Goal: Task Accomplishment & Management: Use online tool/utility

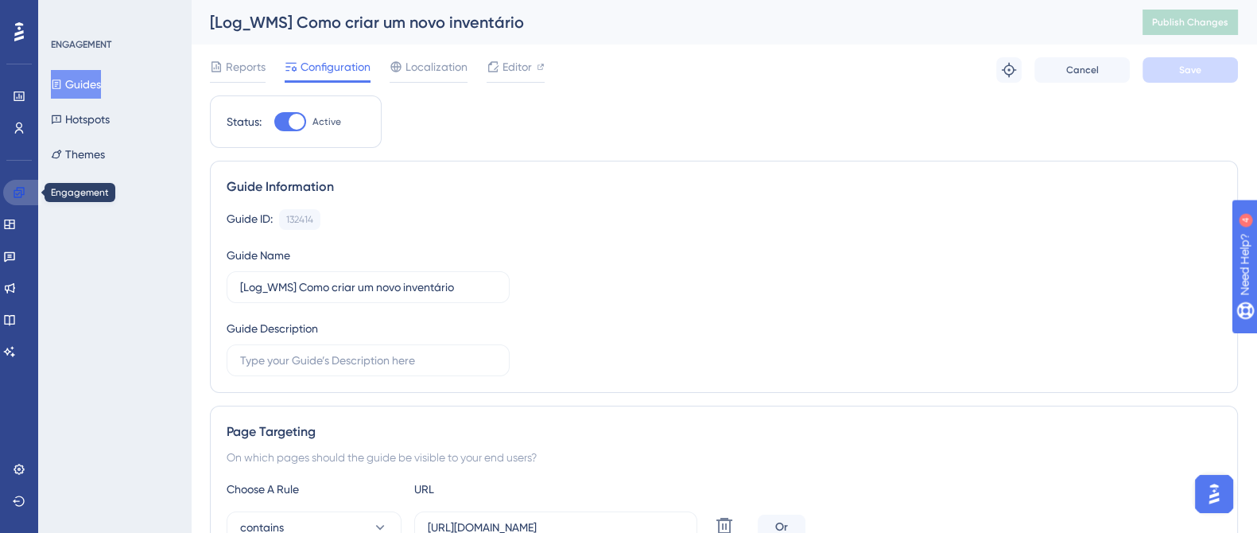
click at [22, 193] on icon at bounding box center [19, 192] width 13 height 13
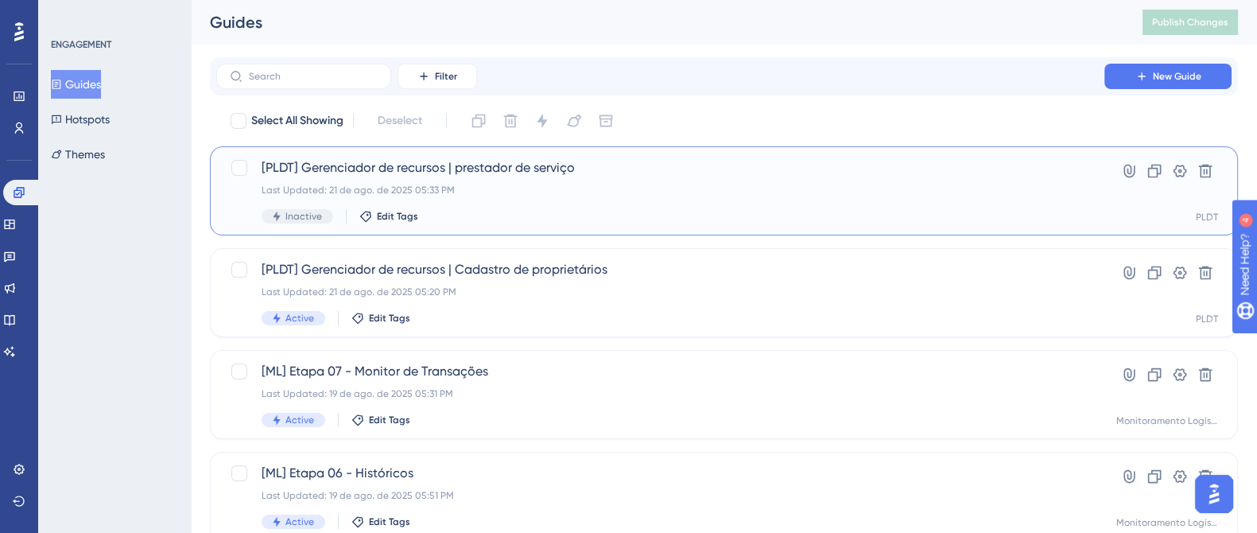
drag, startPoint x: 596, startPoint y: 196, endPoint x: 799, endPoint y: 62, distance: 243.3
click at [697, 195] on div "Last Updated: 21 de ago. de 2025 05:33 PM" at bounding box center [661, 190] width 798 height 13
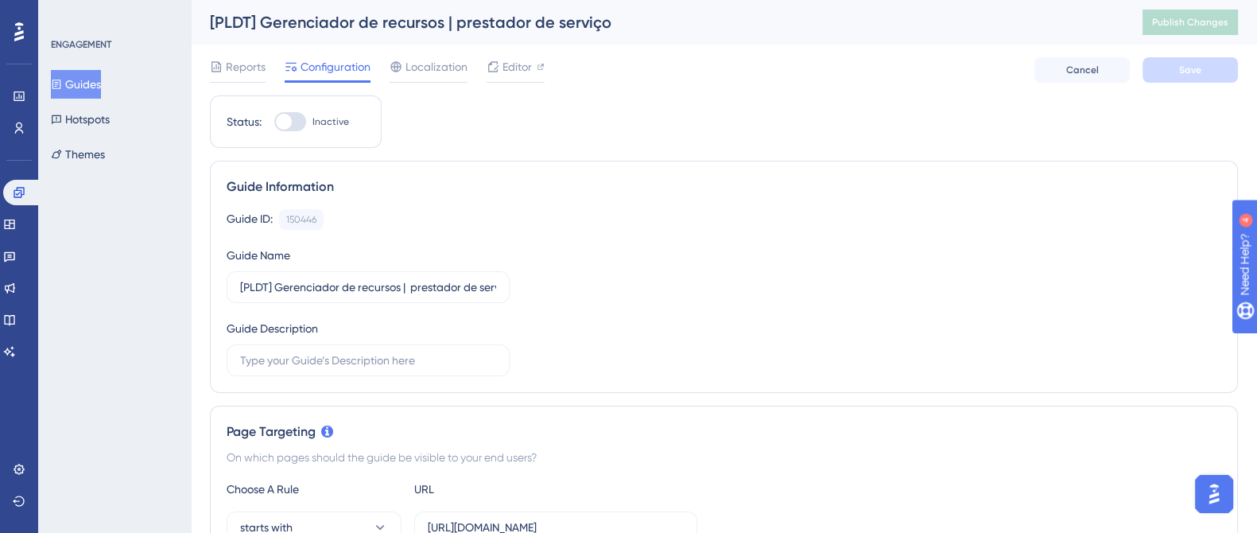
click at [74, 75] on button "Guides" at bounding box center [76, 84] width 50 height 29
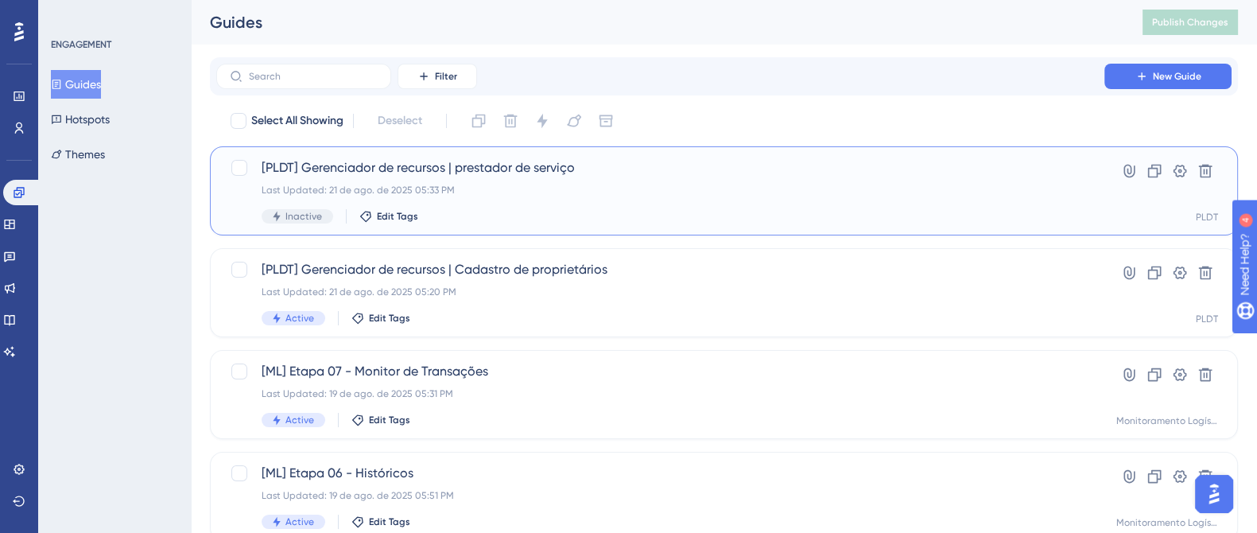
click at [692, 195] on div "Last Updated: 21 de ago. de 2025 05:33 PM" at bounding box center [661, 190] width 798 height 13
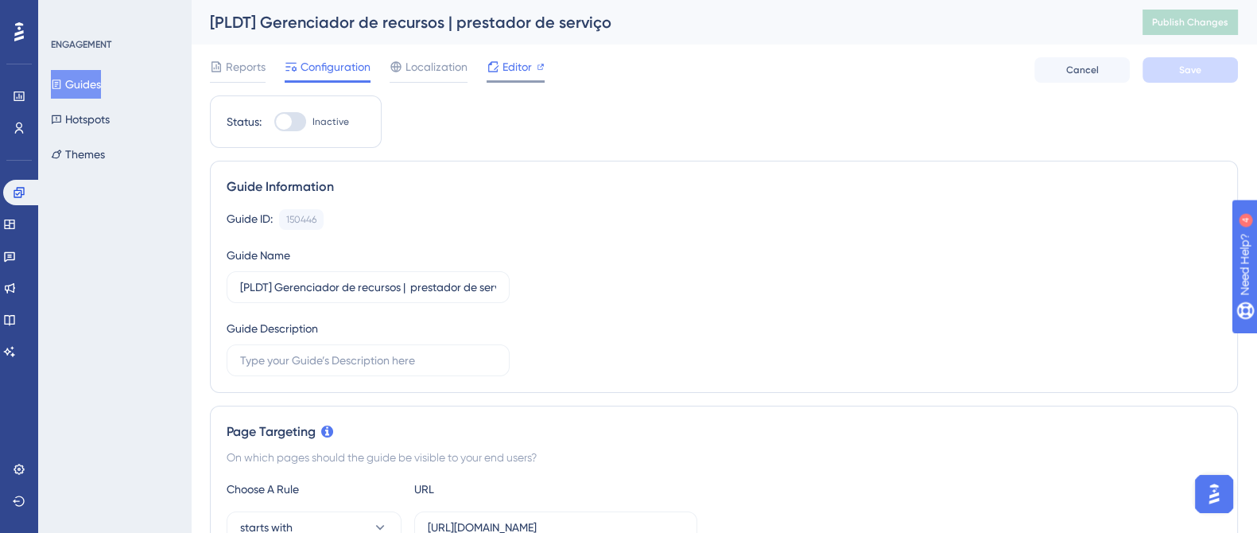
click at [510, 65] on span "Editor" at bounding box center [517, 66] width 29 height 19
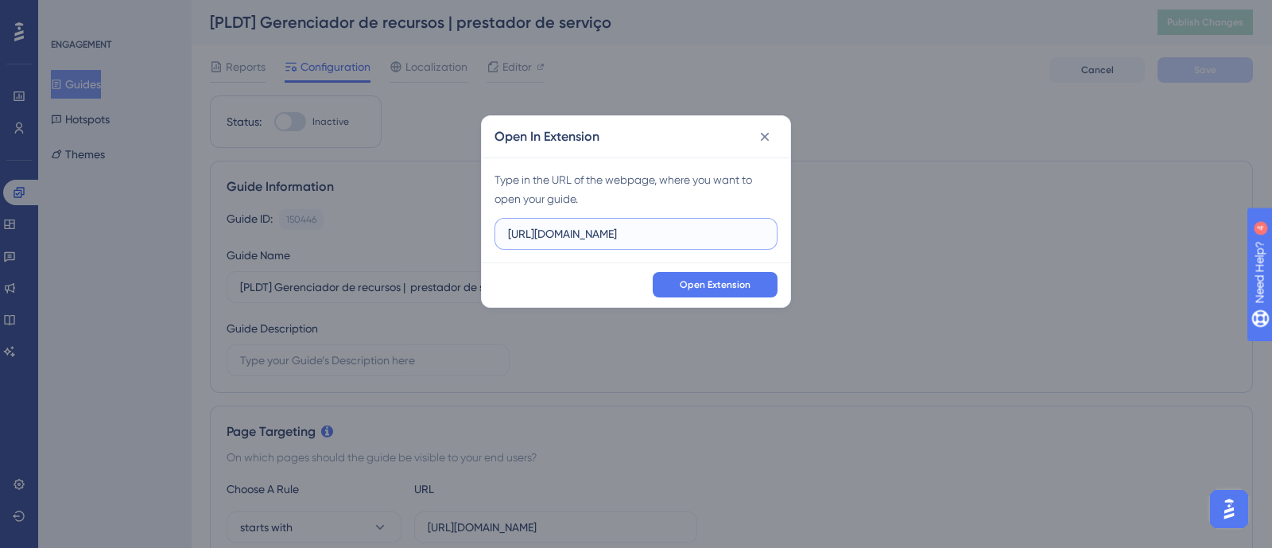
drag, startPoint x: 693, startPoint y: 235, endPoint x: 447, endPoint y: 229, distance: 246.6
click at [447, 229] on div "Open In Extension Type in the URL of the webpage, where you want to open your g…" at bounding box center [636, 274] width 1272 height 548
paste input "supply.logistica.staging.totvs.app/planodistribuicao/configurador"
type input "https://supply.logistica.staging.totvs.app/planodistribuicao/configurador"
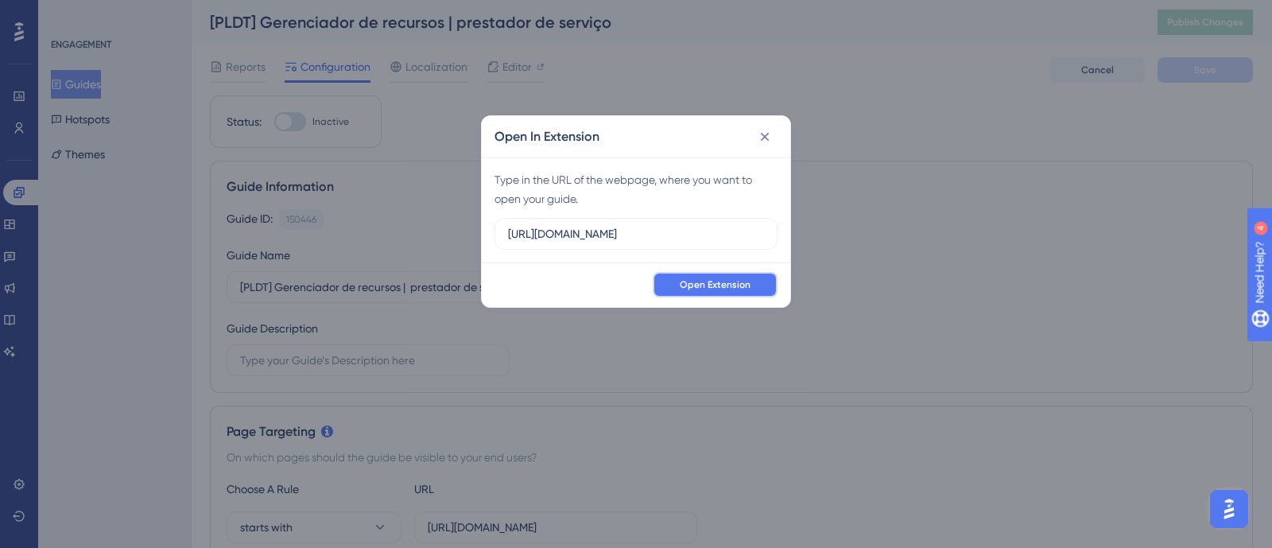
click at [728, 281] on span "Open Extension" at bounding box center [715, 284] width 71 height 13
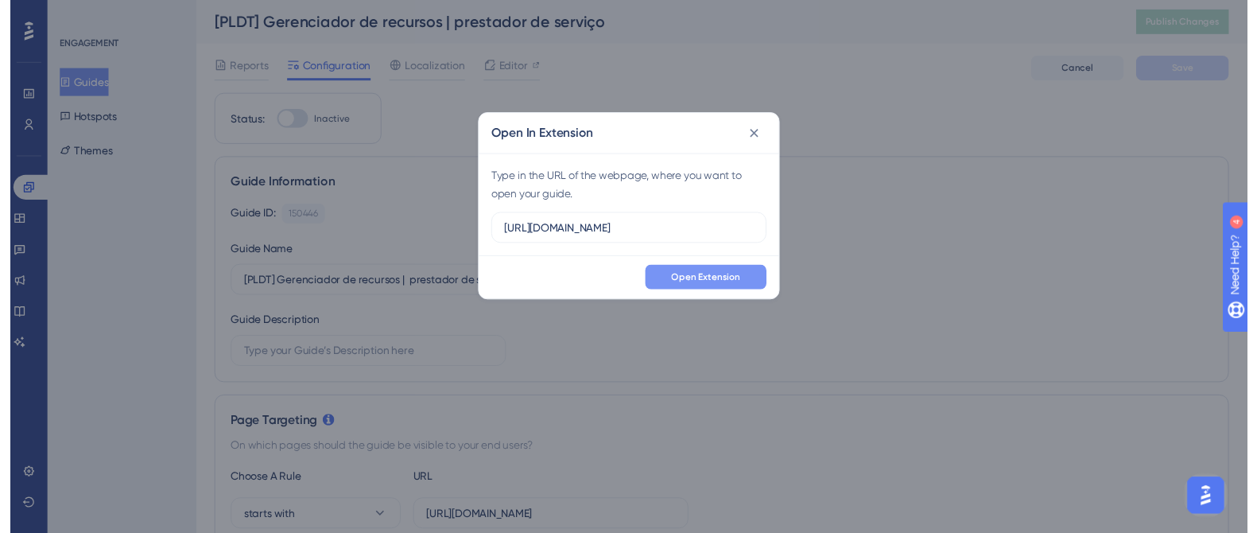
scroll to position [0, 0]
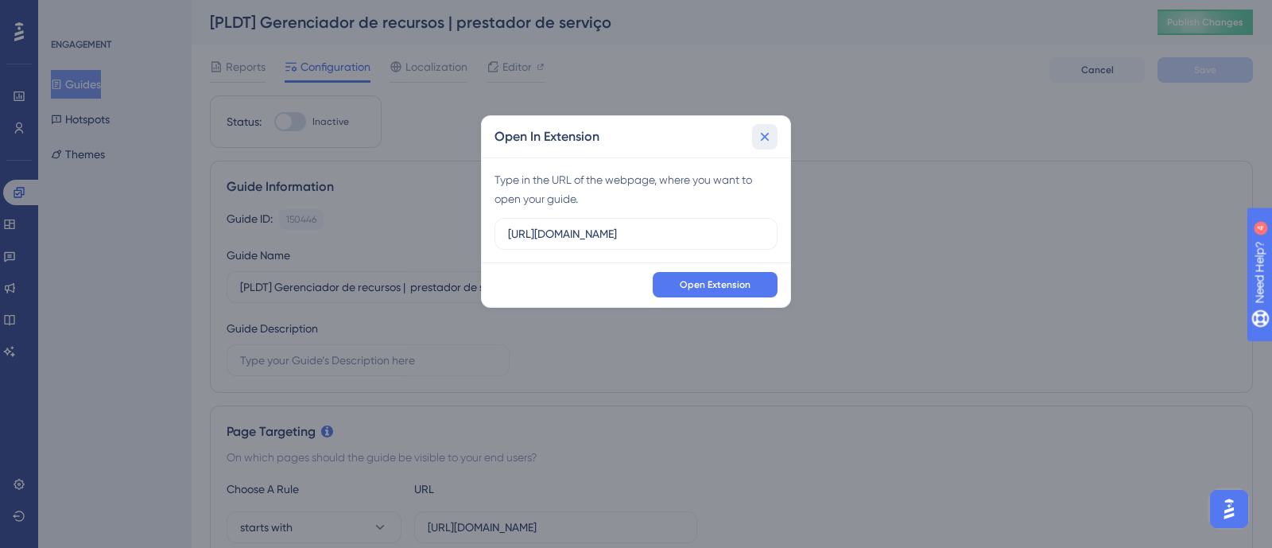
click at [763, 137] on icon at bounding box center [765, 136] width 9 height 9
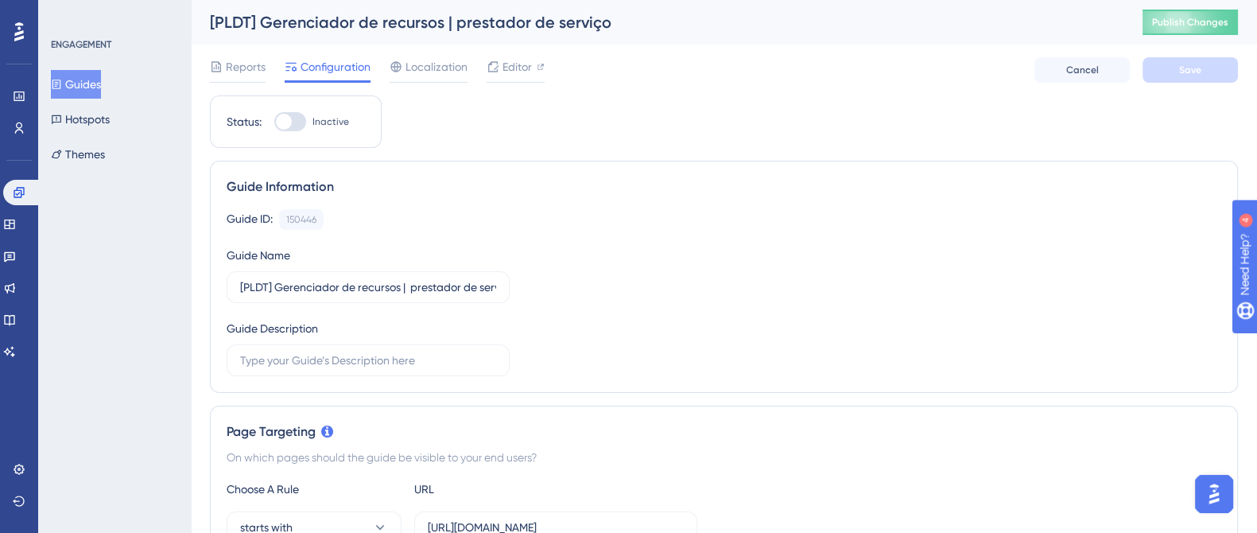
click at [91, 88] on button "Guides" at bounding box center [76, 84] width 50 height 29
